Goal: Task Accomplishment & Management: Manage account settings

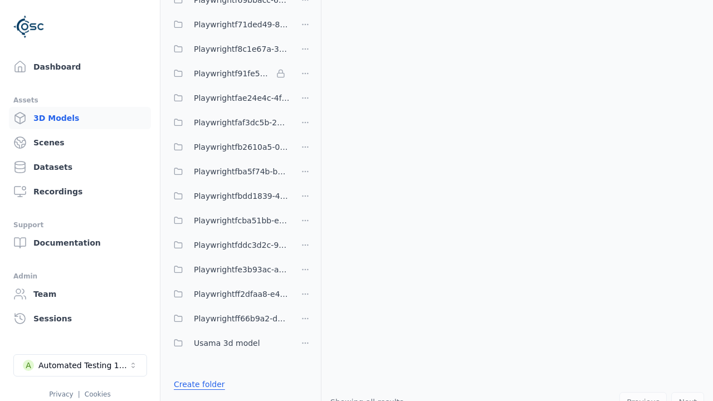
click at [199, 384] on link "Create folder" at bounding box center [199, 384] width 51 height 11
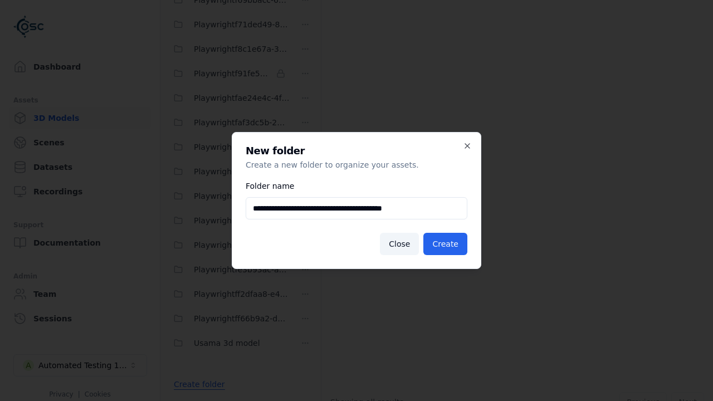
scroll to position [0, 1]
type input "**********"
click at [445, 244] on button "Create" at bounding box center [446, 244] width 44 height 22
